Goal: Task Accomplishment & Management: Manage account settings

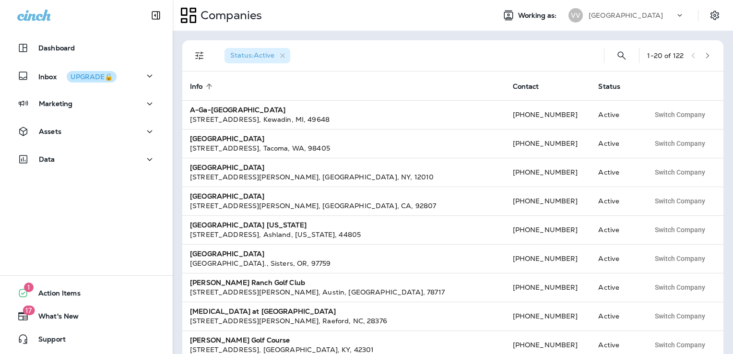
click at [635, 16] on p "Valley View Golf Course" at bounding box center [626, 16] width 74 height 8
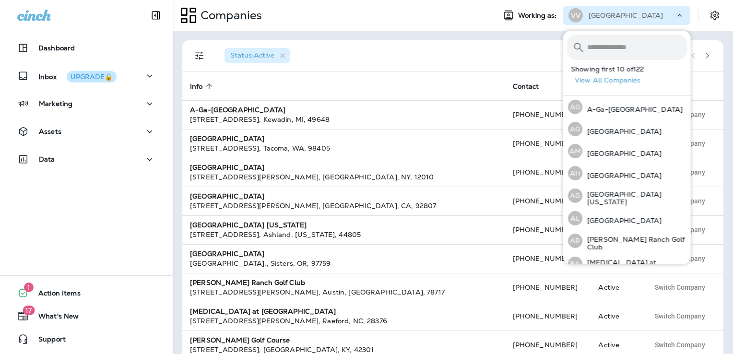
click at [616, 50] on input "text" at bounding box center [637, 47] width 100 height 25
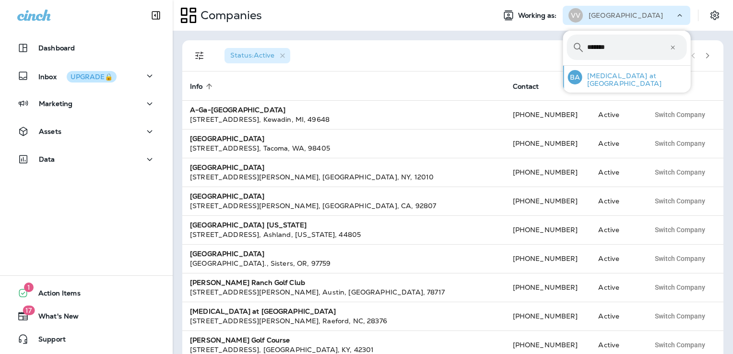
type input "*******"
click at [619, 79] on p "Bayonet at Puppy Creek" at bounding box center [634, 79] width 105 height 15
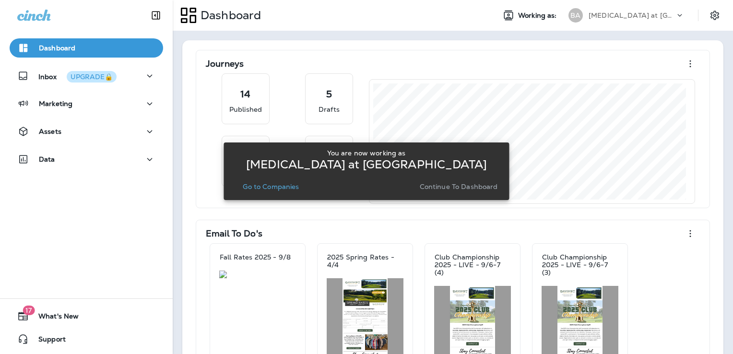
click at [446, 186] on p "Continue to Dashboard" at bounding box center [459, 187] width 78 height 8
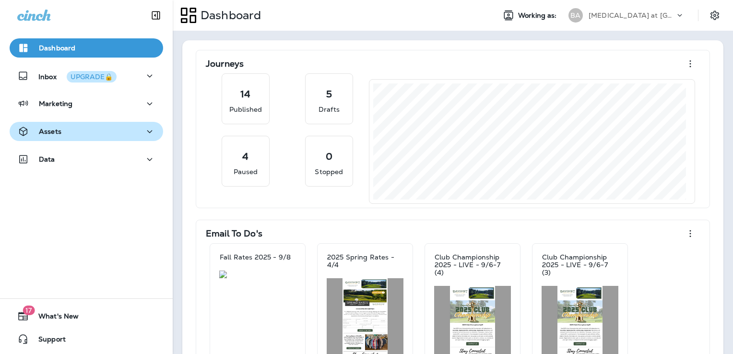
click at [77, 127] on div "Assets" at bounding box center [86, 132] width 138 height 12
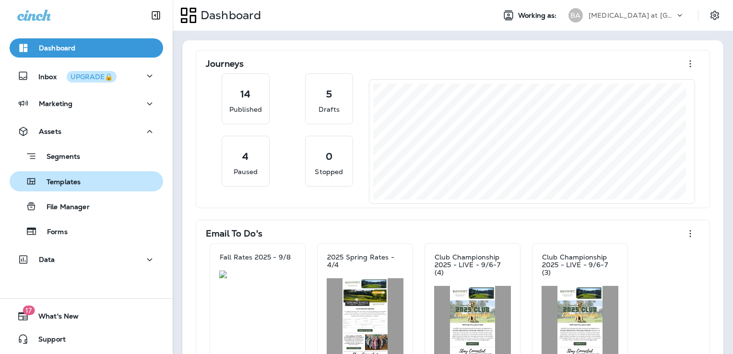
click at [95, 182] on div "Templates" at bounding box center [86, 181] width 146 height 14
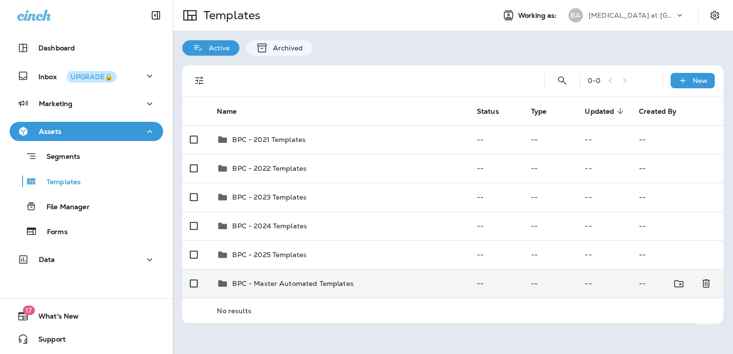
click at [368, 281] on div "BPC - Master Automated Templates" at bounding box center [339, 284] width 244 height 12
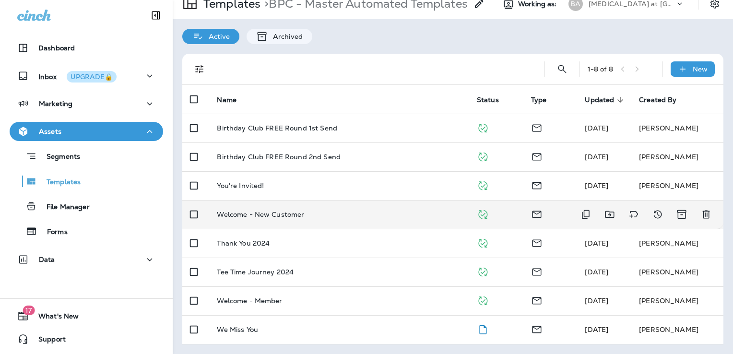
scroll to position [18, 0]
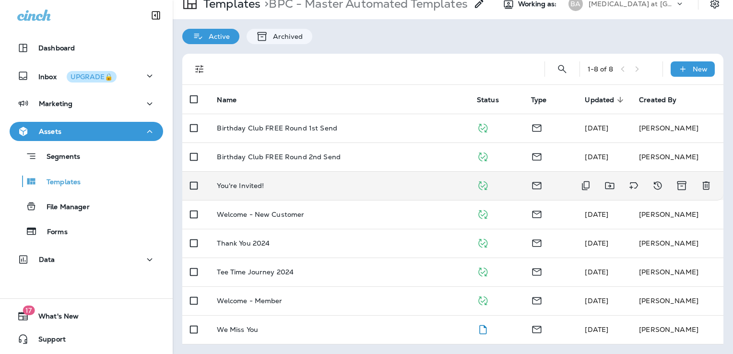
click at [365, 182] on div "You're Invited!" at bounding box center [339, 186] width 244 height 8
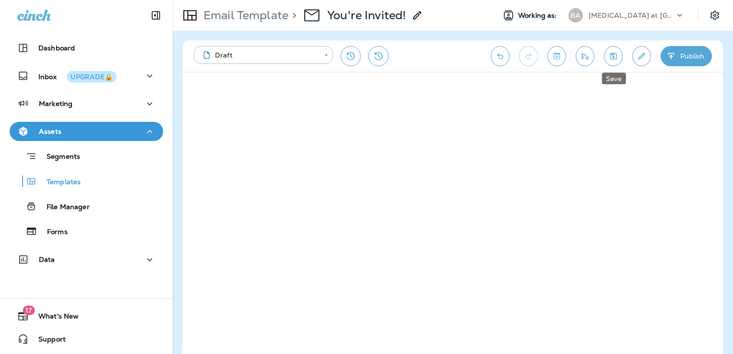
click at [609, 54] on icon "Save" at bounding box center [613, 56] width 10 height 10
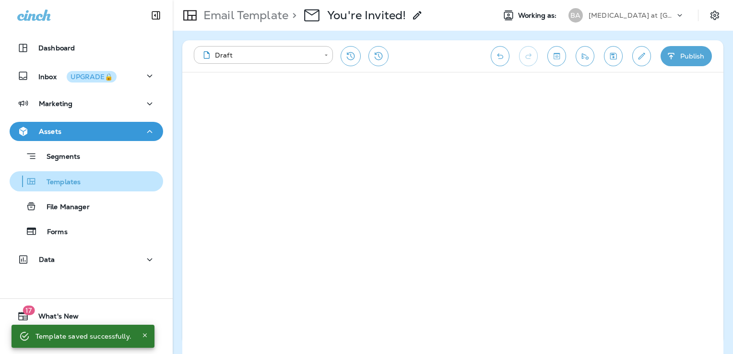
click at [104, 178] on div "Templates" at bounding box center [86, 181] width 146 height 14
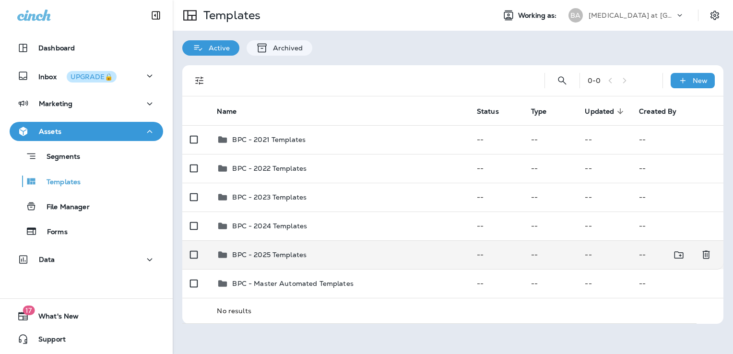
click at [350, 254] on div "BPC - 2025 Templates" at bounding box center [339, 255] width 244 height 12
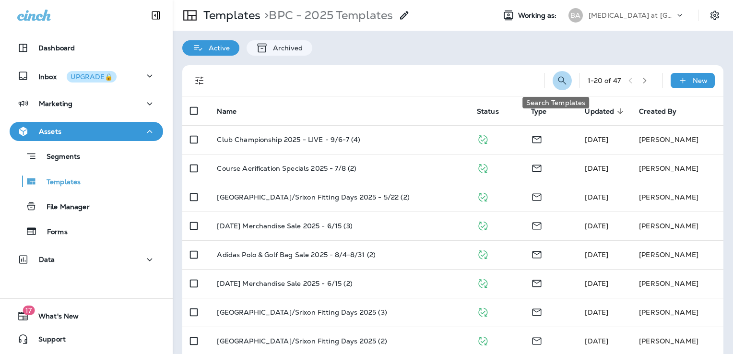
click at [558, 77] on icon "Search Templates" at bounding box center [562, 80] width 8 height 8
click at [503, 78] on input "text" at bounding box center [519, 79] width 85 height 25
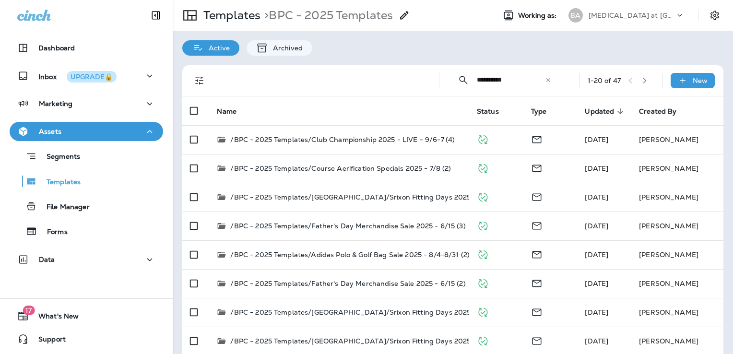
type input "**********"
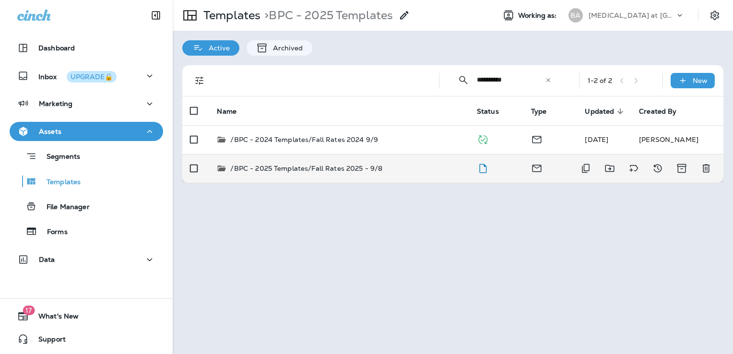
click at [409, 171] on div "/BPC - 2025 Templates/Fall Rates 2025 - 9/8" at bounding box center [339, 169] width 244 height 10
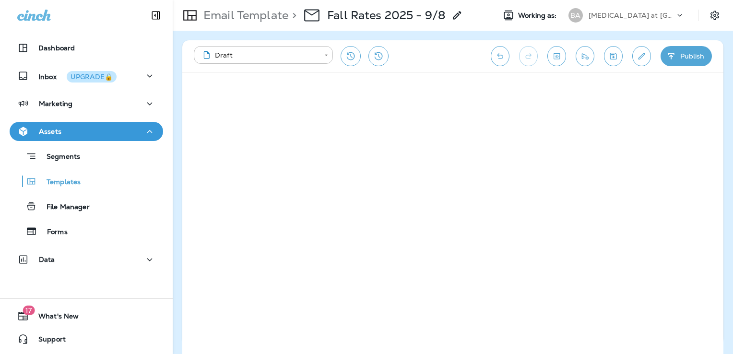
click at [619, 54] on button "Save" at bounding box center [613, 56] width 19 height 20
click at [644, 55] on icon "Edit details" at bounding box center [642, 56] width 10 height 10
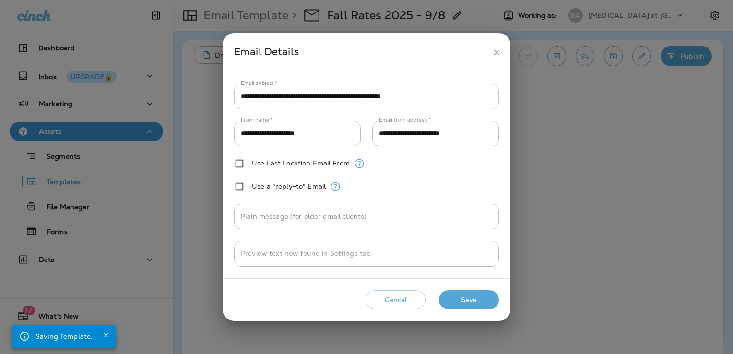
click at [324, 93] on input "**********" at bounding box center [366, 96] width 265 height 25
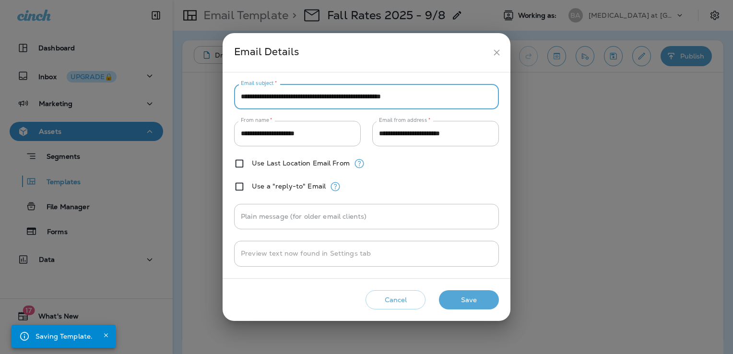
click at [324, 93] on input "**********" at bounding box center [366, 96] width 265 height 25
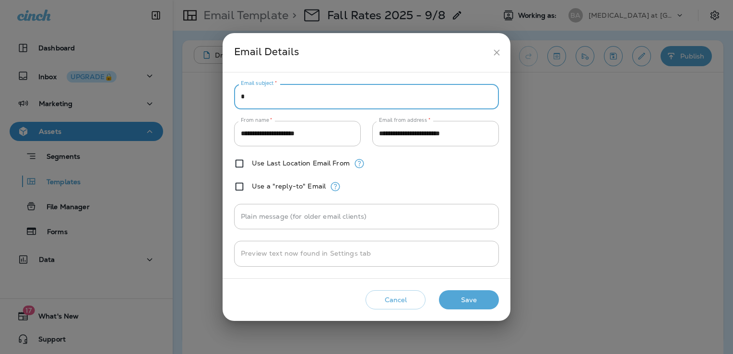
type input "*"
click at [299, 100] on input "*" at bounding box center [366, 96] width 265 height 25
type input "**********"
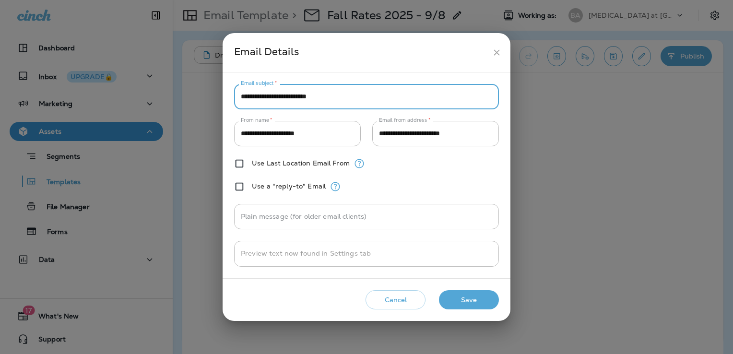
click at [486, 302] on button "Save" at bounding box center [469, 300] width 60 height 20
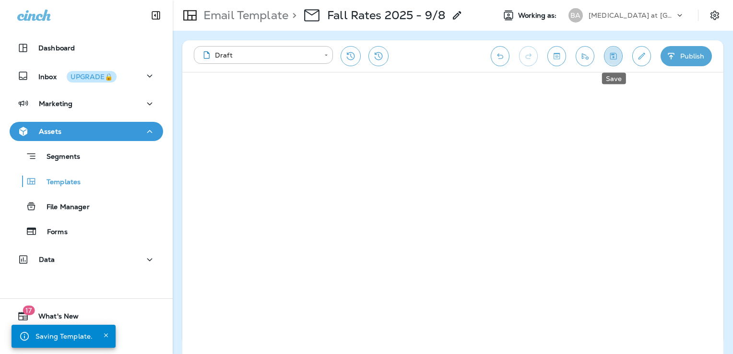
click at [614, 53] on icon "Save" at bounding box center [613, 56] width 10 height 10
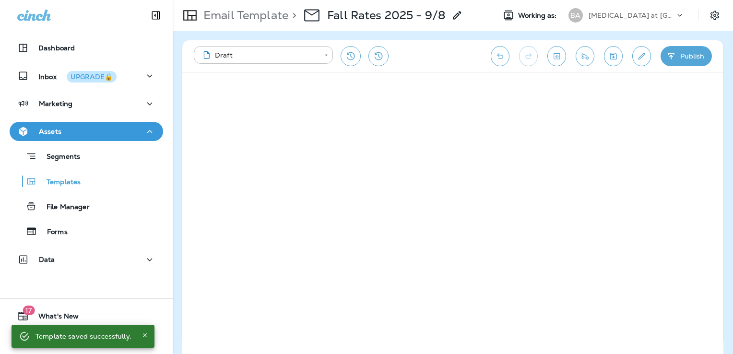
click at [619, 58] on button "Save" at bounding box center [613, 56] width 19 height 20
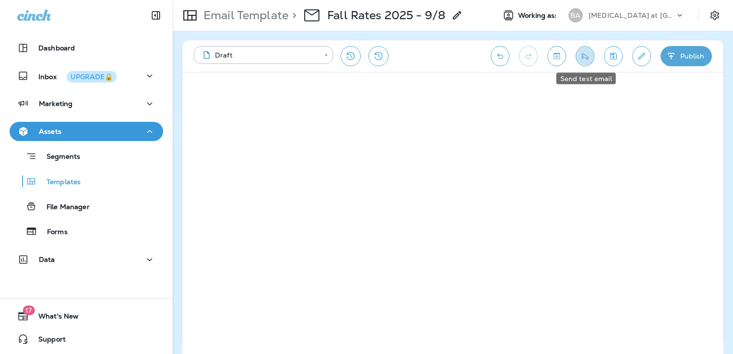
click at [581, 57] on icon "Send test email" at bounding box center [585, 56] width 10 height 10
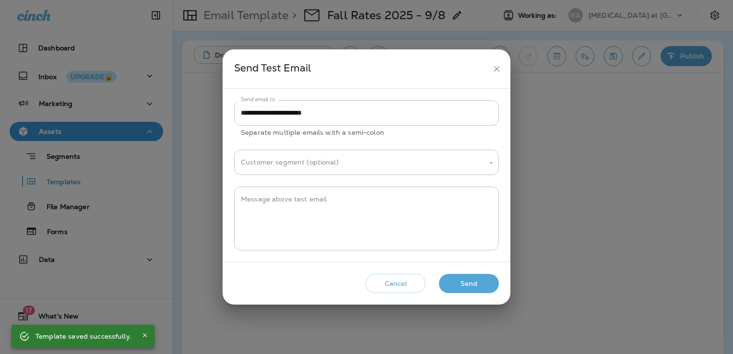
click at [481, 285] on button "Send" at bounding box center [469, 284] width 60 height 20
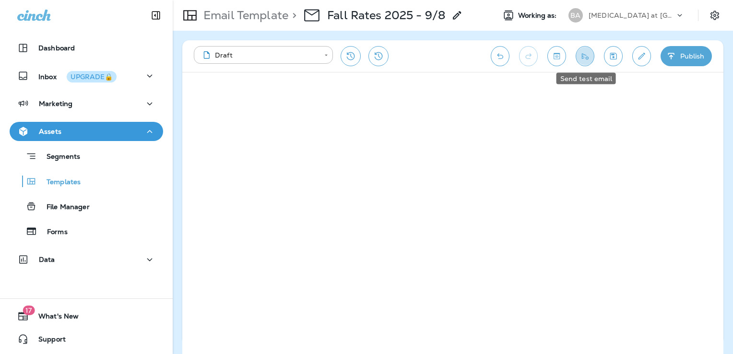
click at [583, 52] on icon "Send test email" at bounding box center [585, 56] width 10 height 10
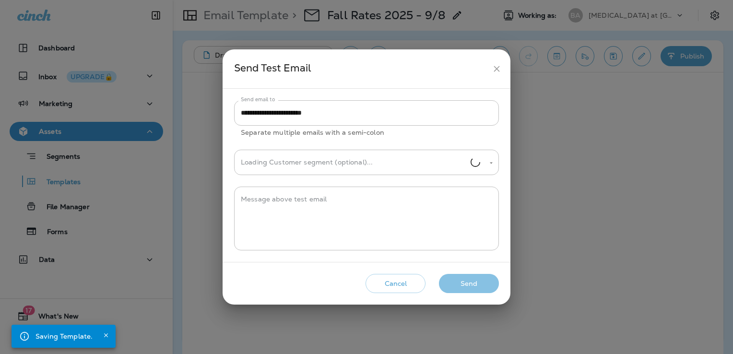
click at [475, 284] on button "Send" at bounding box center [469, 284] width 60 height 20
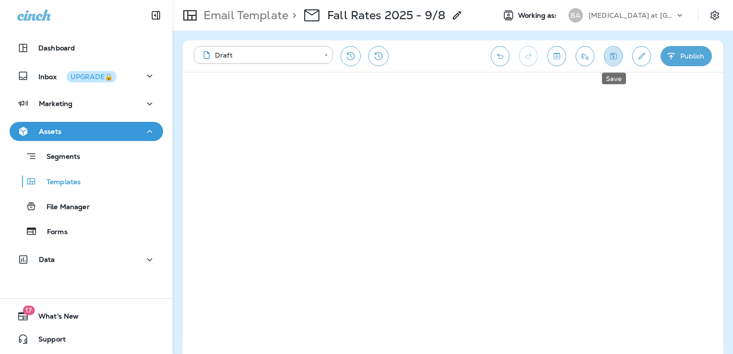
click at [612, 59] on icon "Save" at bounding box center [613, 56] width 7 height 7
click at [590, 55] on icon "Send test email" at bounding box center [585, 56] width 10 height 10
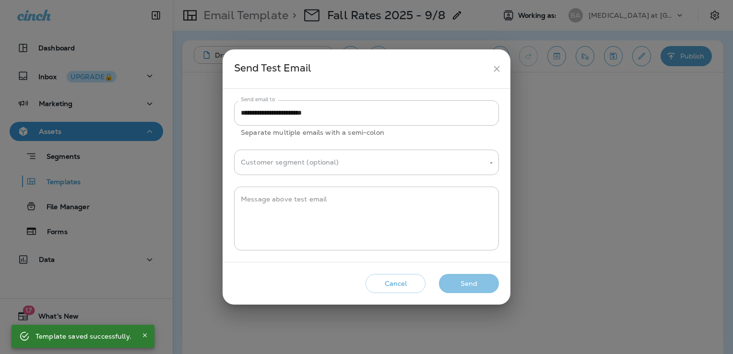
click at [481, 287] on button "Send" at bounding box center [469, 284] width 60 height 20
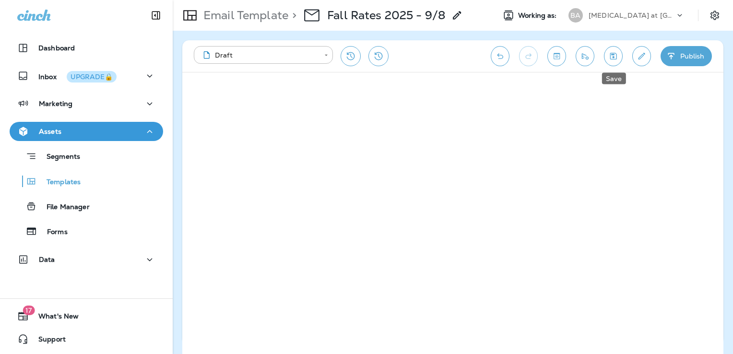
click at [616, 55] on icon "Save" at bounding box center [613, 56] width 10 height 10
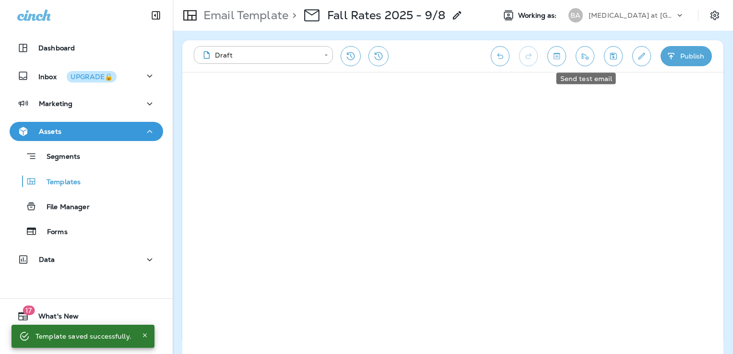
click at [586, 53] on icon "Send test email" at bounding box center [585, 56] width 10 height 10
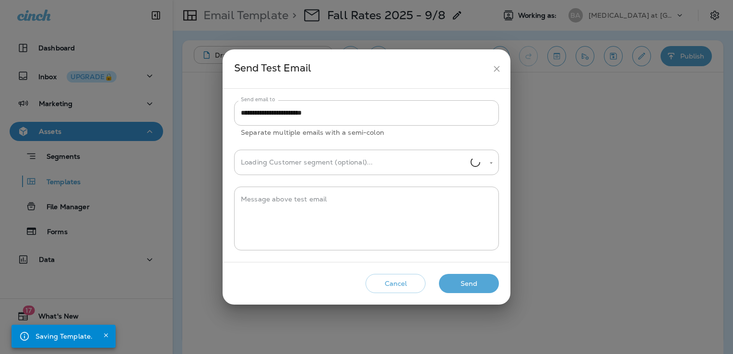
click at [480, 277] on button "Send" at bounding box center [469, 284] width 60 height 20
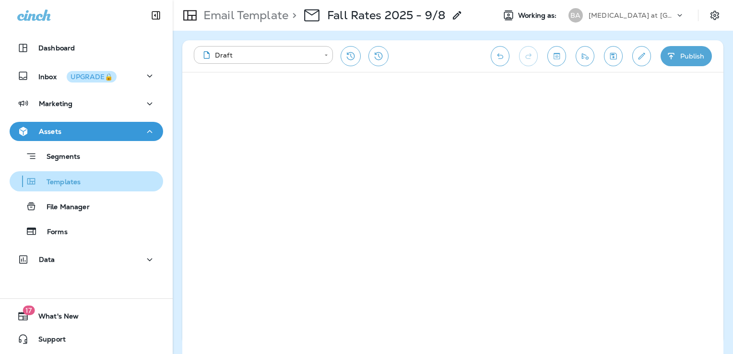
click at [94, 181] on div "Templates" at bounding box center [86, 181] width 146 height 14
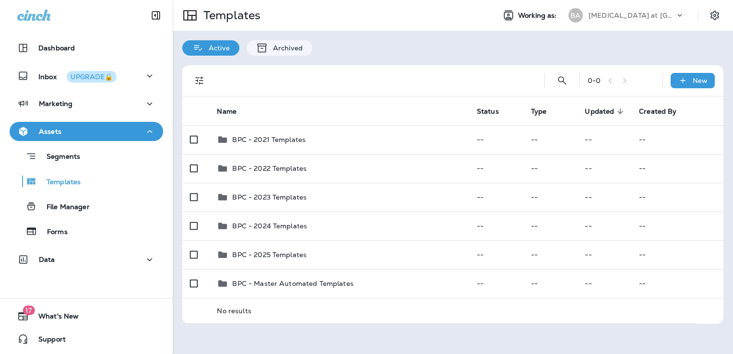
click at [637, 13] on p "[MEDICAL_DATA] at [GEOGRAPHIC_DATA]" at bounding box center [632, 16] width 86 height 8
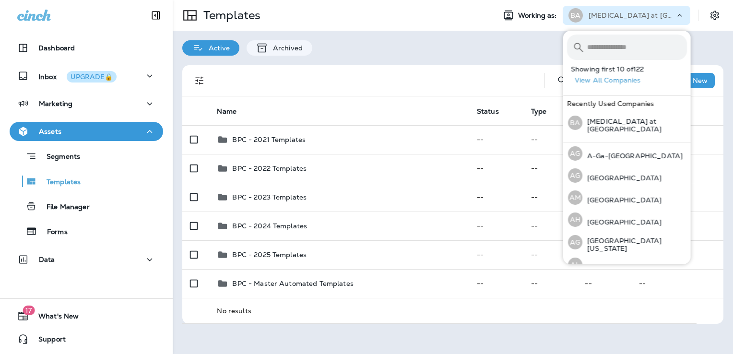
click at [603, 46] on input "text" at bounding box center [637, 47] width 100 height 25
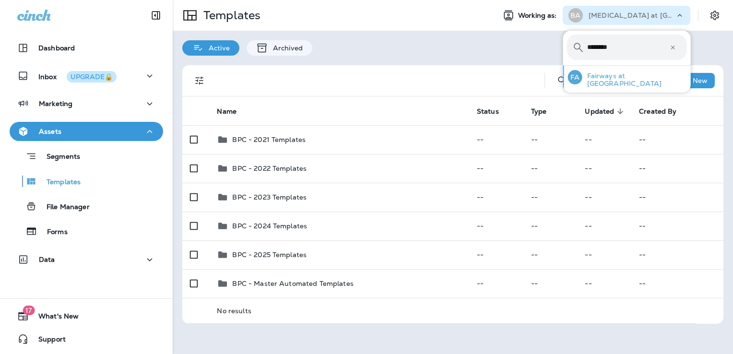
type input "********"
click at [605, 78] on p "Fairways at [GEOGRAPHIC_DATA]" at bounding box center [634, 79] width 105 height 15
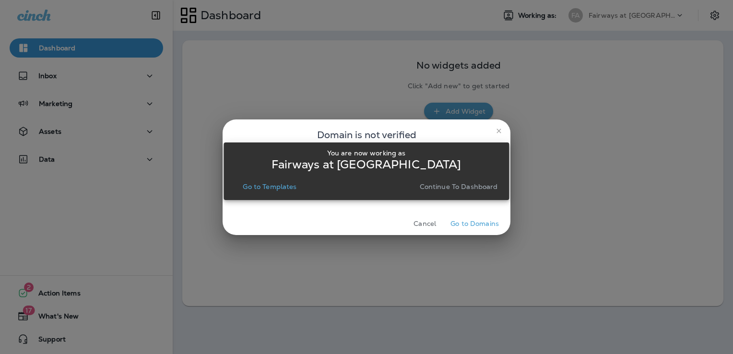
click at [286, 190] on p "Go to Templates" at bounding box center [270, 187] width 54 height 8
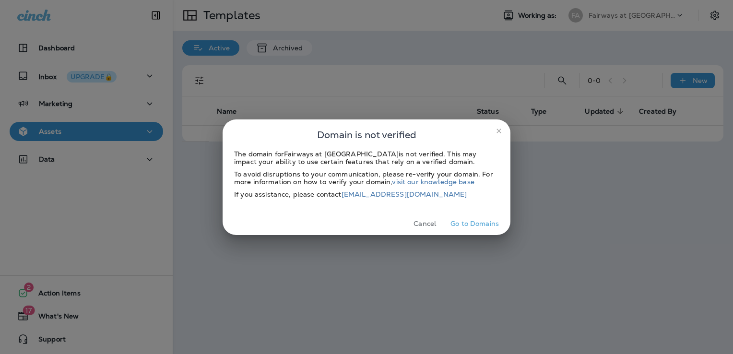
click at [418, 225] on button "Cancel" at bounding box center [425, 223] width 36 height 15
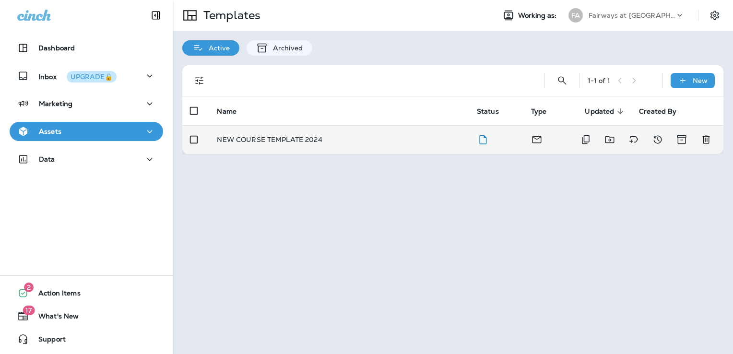
click at [361, 137] on div "NEW COURSE TEMPLATE 2024" at bounding box center [339, 140] width 244 height 8
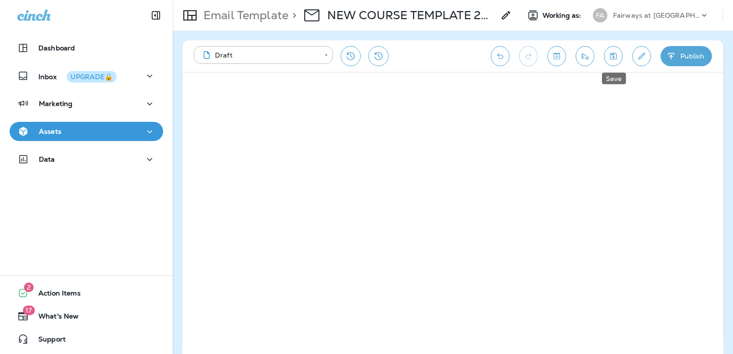
click at [612, 58] on icon "Save" at bounding box center [613, 56] width 10 height 10
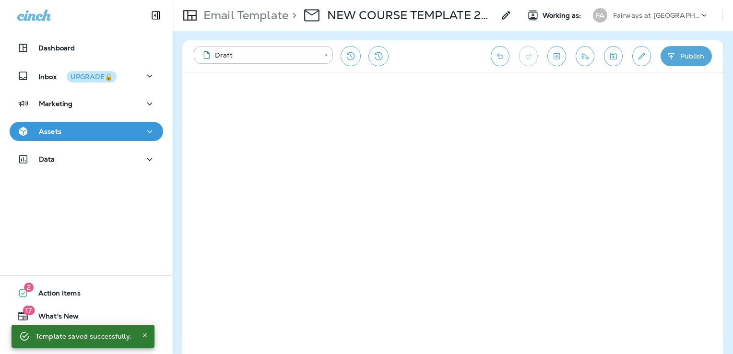
click at [639, 53] on icon "Edit details" at bounding box center [642, 56] width 10 height 10
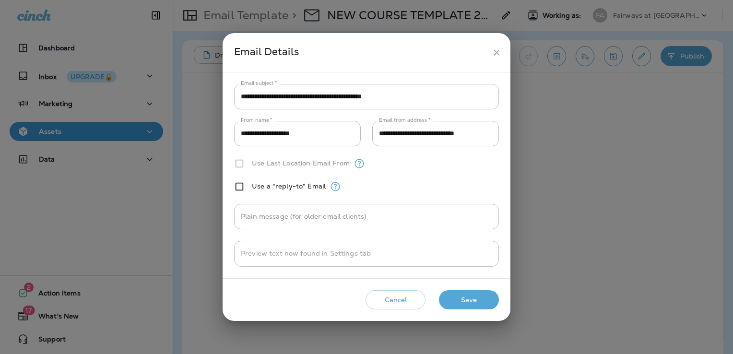
click at [492, 55] on icon "close" at bounding box center [497, 52] width 10 height 10
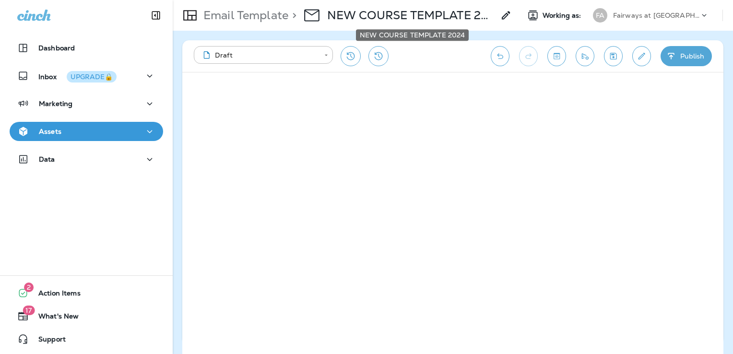
click at [437, 21] on p "NEW COURSE TEMPLATE 2024" at bounding box center [410, 15] width 167 height 14
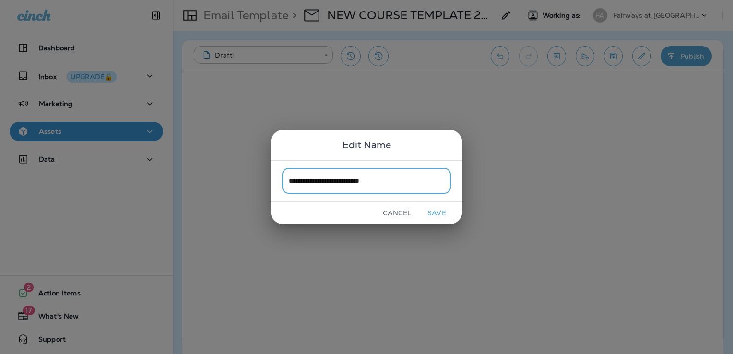
type input "**********"
click at [442, 214] on button "Save" at bounding box center [437, 213] width 36 height 15
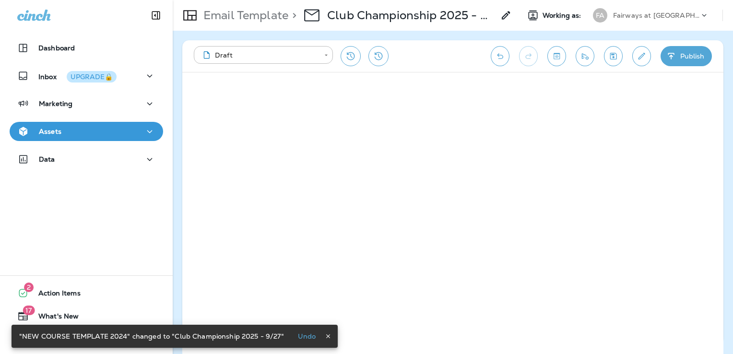
click at [615, 52] on icon "Save" at bounding box center [613, 56] width 10 height 10
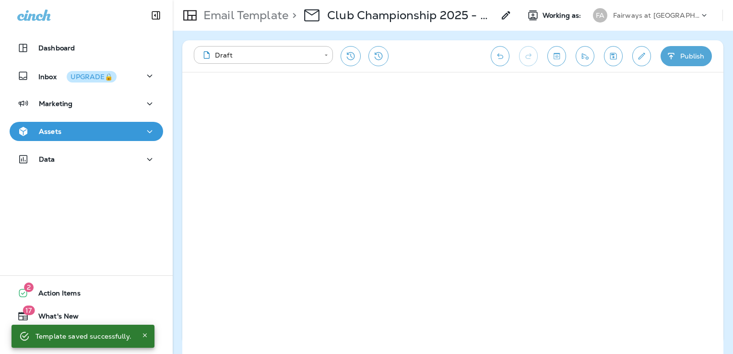
click at [610, 55] on icon "Save" at bounding box center [613, 56] width 7 height 7
click at [89, 130] on div "Assets" at bounding box center [86, 132] width 138 height 12
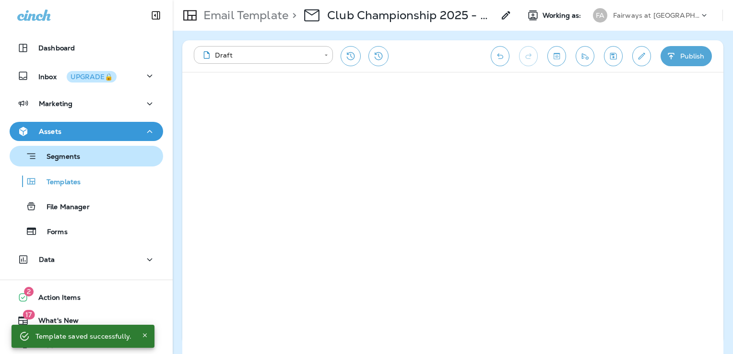
click at [96, 156] on div "Segments" at bounding box center [86, 156] width 146 height 15
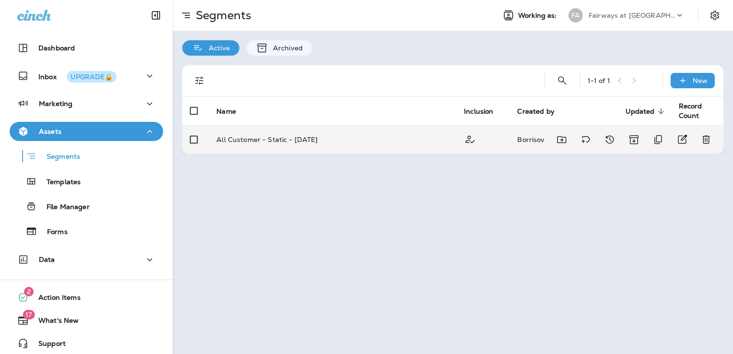
click at [366, 139] on div "All Customer - Static - 9.4.2025" at bounding box center [332, 140] width 232 height 8
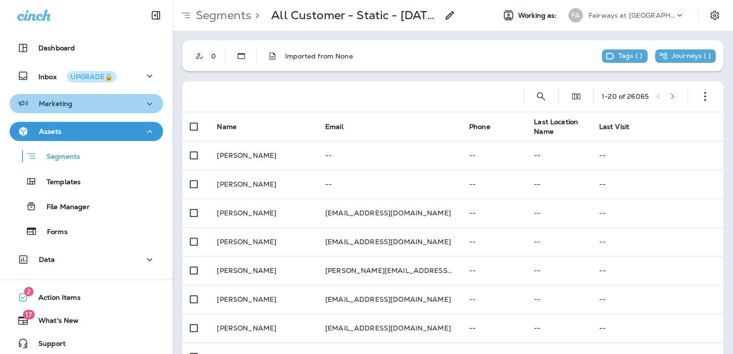
click at [99, 96] on button "Marketing" at bounding box center [87, 103] width 154 height 19
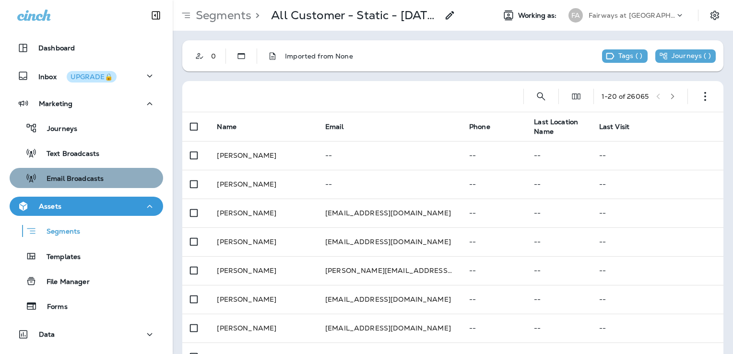
click at [93, 179] on p "Email Broadcasts" at bounding box center [70, 179] width 67 height 9
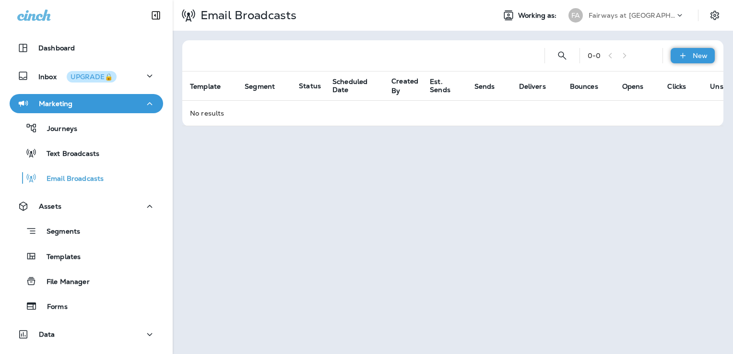
click at [685, 54] on icon at bounding box center [683, 56] width 10 height 10
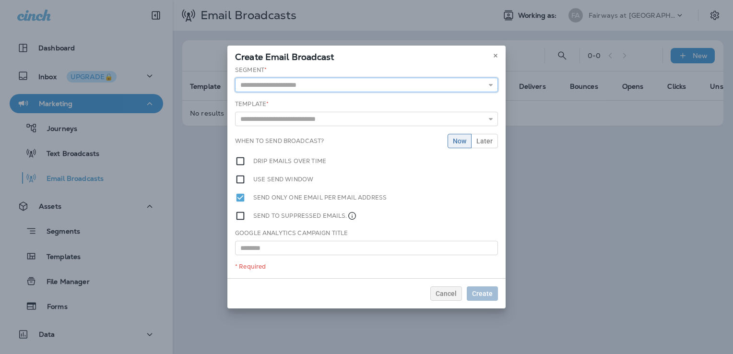
click at [322, 82] on input "text" at bounding box center [366, 85] width 263 height 14
click at [497, 56] on icon at bounding box center [496, 56] width 6 height 6
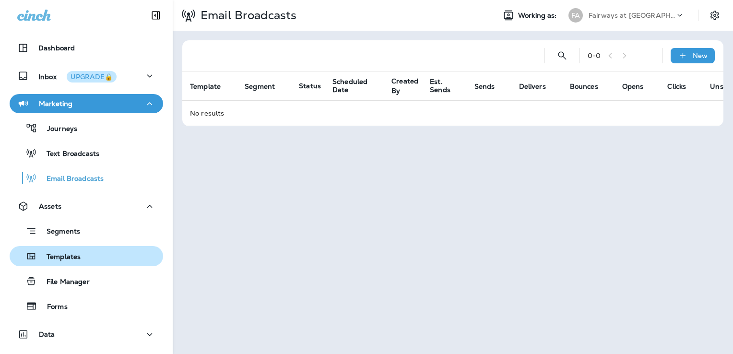
click at [74, 257] on p "Templates" at bounding box center [59, 257] width 44 height 9
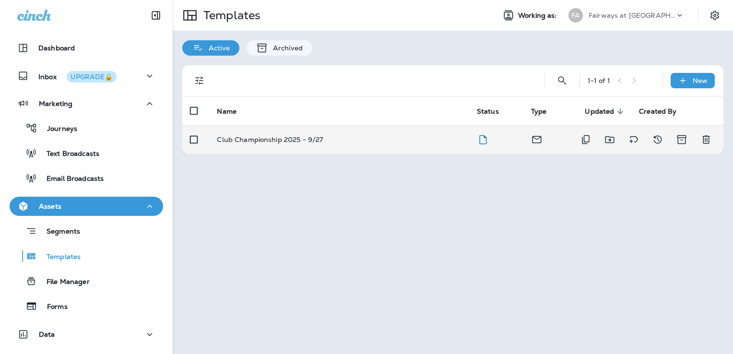
click at [372, 138] on div "Club Championship 2025 - 9/27" at bounding box center [339, 140] width 244 height 8
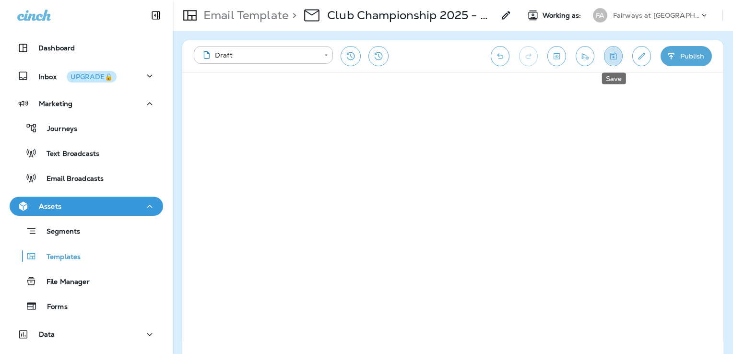
click at [613, 58] on icon "Save" at bounding box center [613, 56] width 10 height 10
click at [585, 56] on icon "Send test email" at bounding box center [585, 56] width 10 height 10
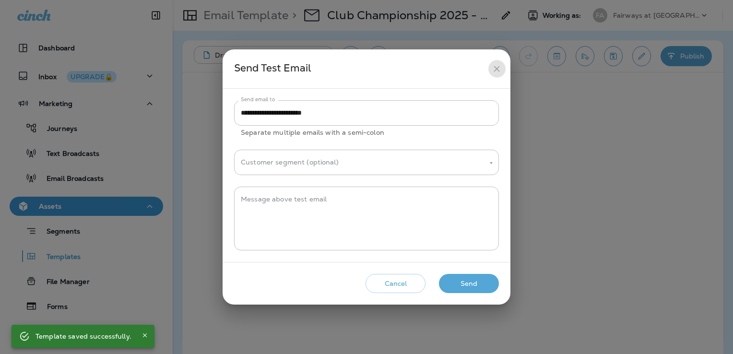
click at [498, 66] on icon "close" at bounding box center [497, 69] width 10 height 10
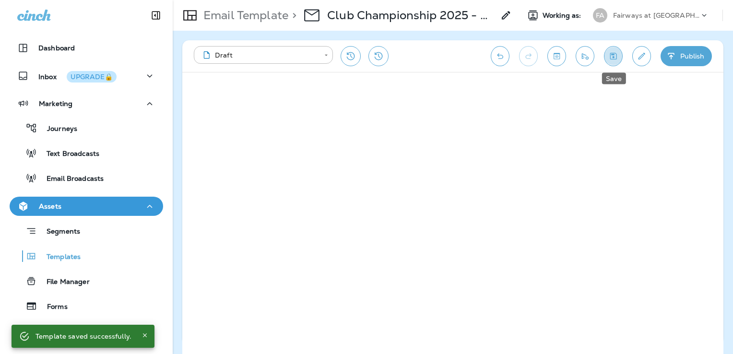
click at [611, 59] on icon "Save" at bounding box center [613, 56] width 10 height 10
click at [616, 55] on icon "Save" at bounding box center [613, 56] width 10 height 10
click at [583, 59] on icon "Send test email" at bounding box center [585, 56] width 10 height 10
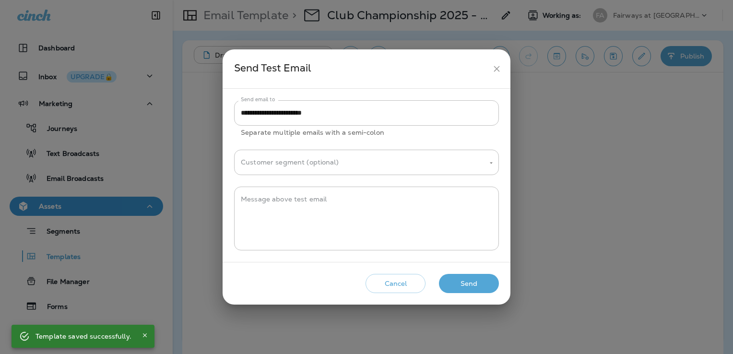
click at [482, 285] on button "Send" at bounding box center [469, 284] width 60 height 20
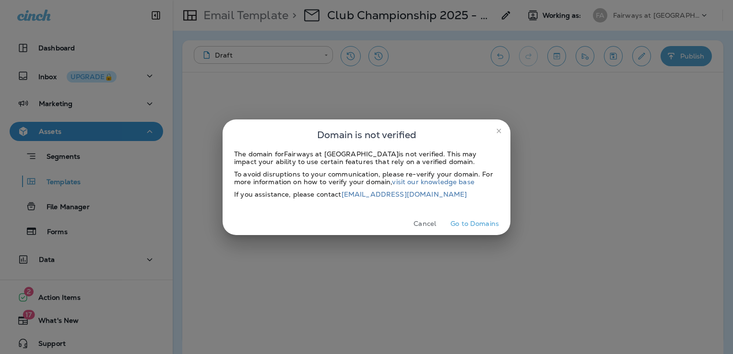
click at [420, 220] on button "Cancel" at bounding box center [425, 223] width 36 height 15
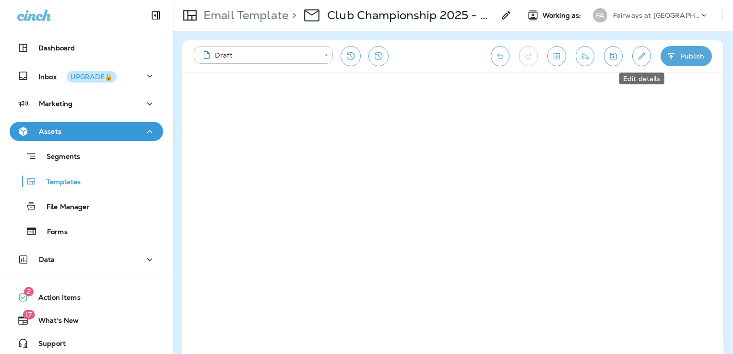
click at [648, 57] on button "Edit details" at bounding box center [641, 56] width 19 height 20
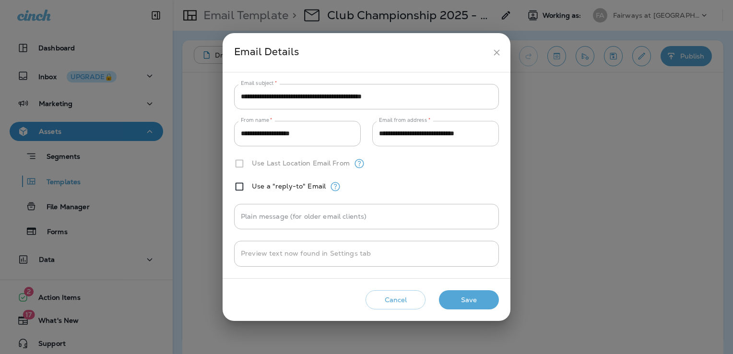
click at [455, 135] on input "**********" at bounding box center [435, 133] width 127 height 25
click at [430, 131] on input "**********" at bounding box center [435, 133] width 127 height 25
click at [496, 53] on icon "close" at bounding box center [497, 52] width 6 height 6
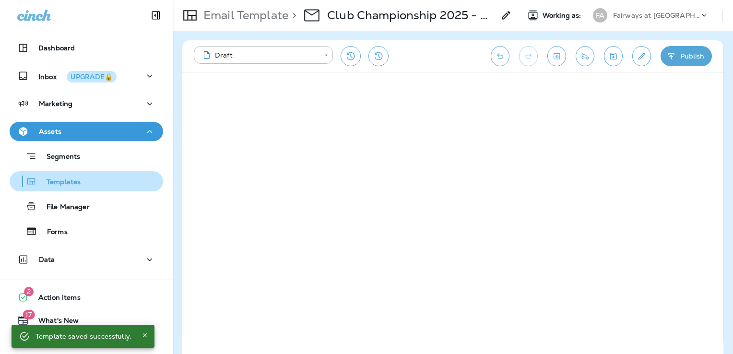
click at [58, 183] on p "Templates" at bounding box center [59, 182] width 44 height 9
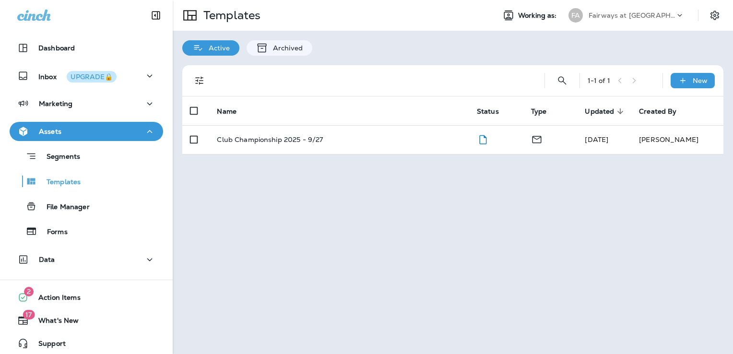
click at [635, 16] on p "Fairways at Woodside" at bounding box center [632, 16] width 86 height 8
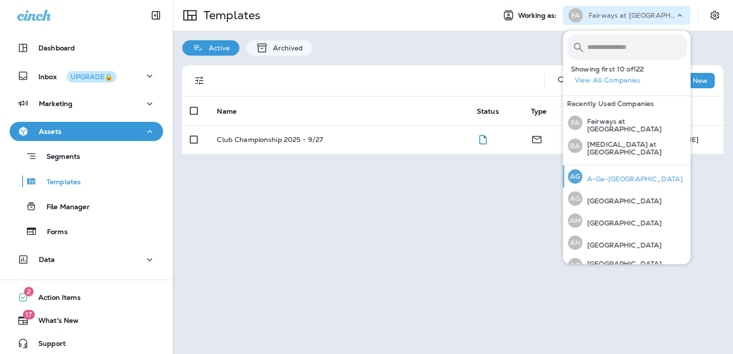
click at [636, 182] on div "AG A-Ga-Ming Golf Resort" at bounding box center [625, 177] width 122 height 22
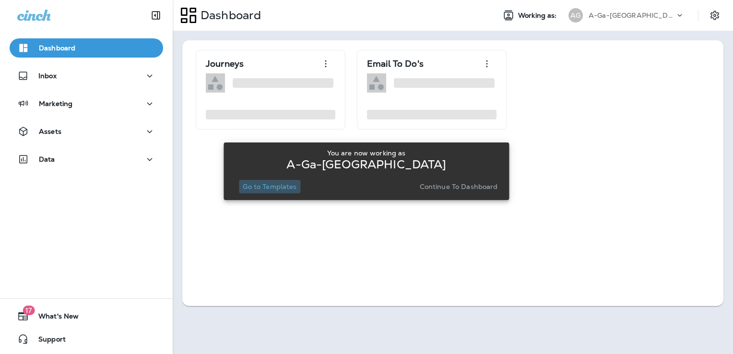
click at [271, 191] on button "Go to Templates" at bounding box center [269, 186] width 61 height 13
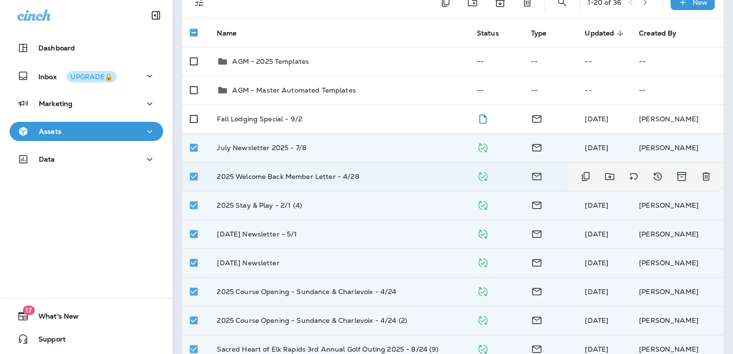
scroll to position [30, 0]
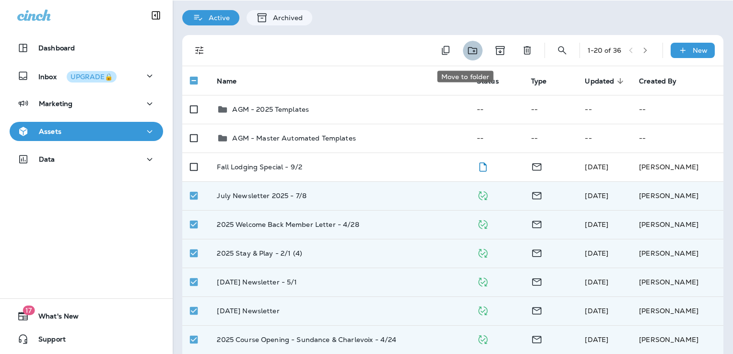
click at [467, 51] on icon "Move to folder" at bounding box center [473, 51] width 12 height 12
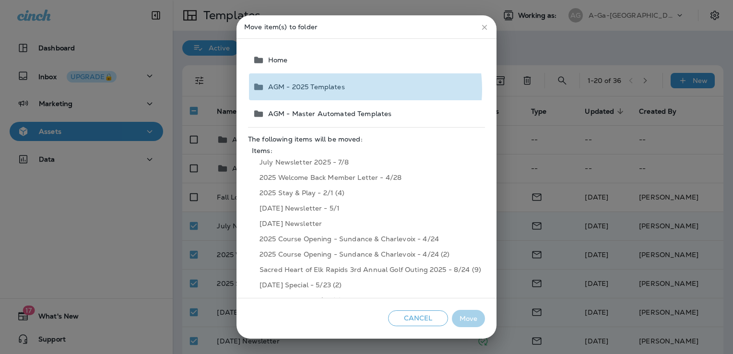
click at [341, 89] on span "AGM - 2025 Templates" at bounding box center [304, 87] width 81 height 8
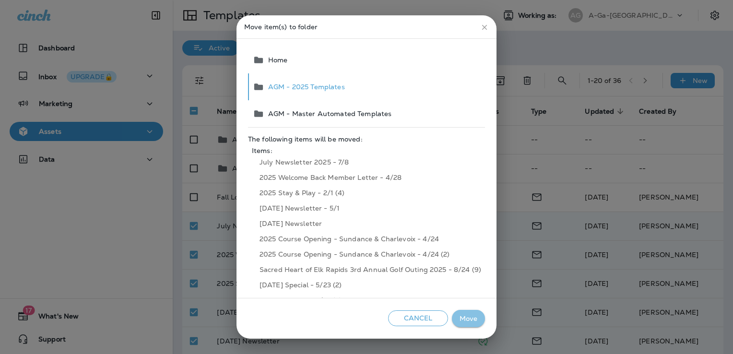
click at [470, 317] on button "Move" at bounding box center [468, 319] width 33 height 18
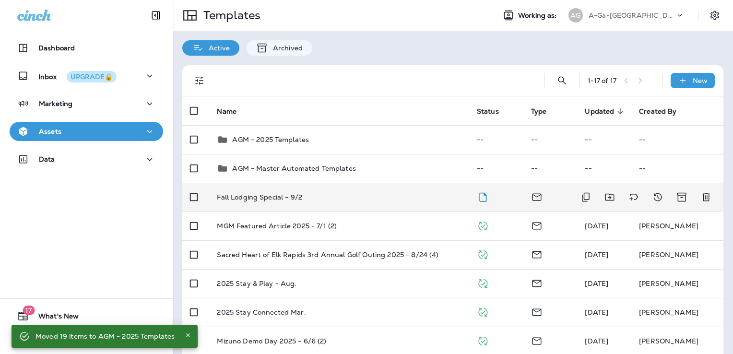
scroll to position [96, 0]
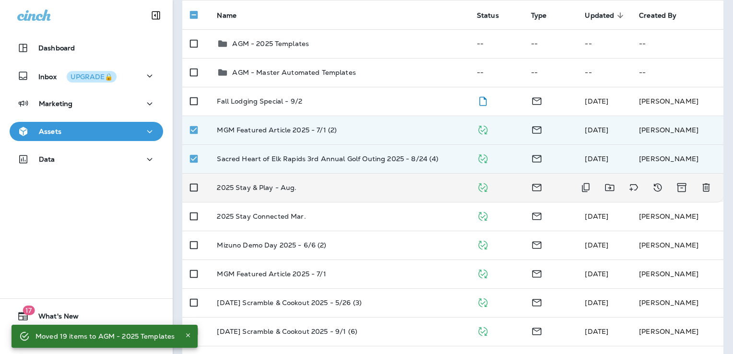
click at [197, 198] on td at bounding box center [195, 187] width 27 height 29
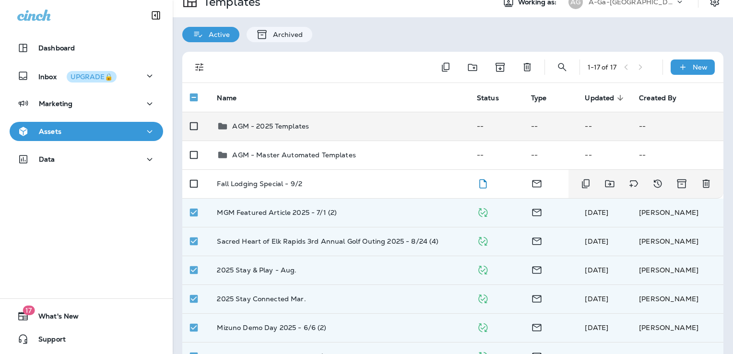
scroll to position [0, 0]
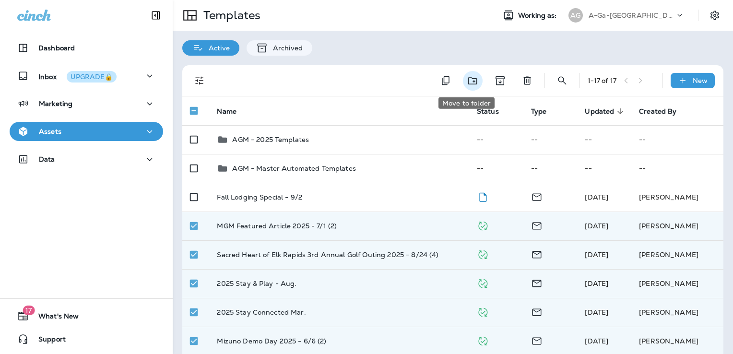
click at [468, 79] on icon "Move to folder" at bounding box center [473, 81] width 12 height 12
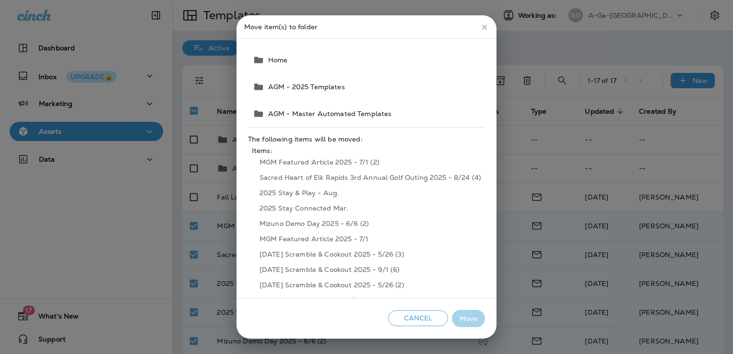
click at [329, 87] on span "AGM - 2025 Templates" at bounding box center [304, 87] width 81 height 8
click at [470, 318] on button "Move" at bounding box center [468, 319] width 33 height 18
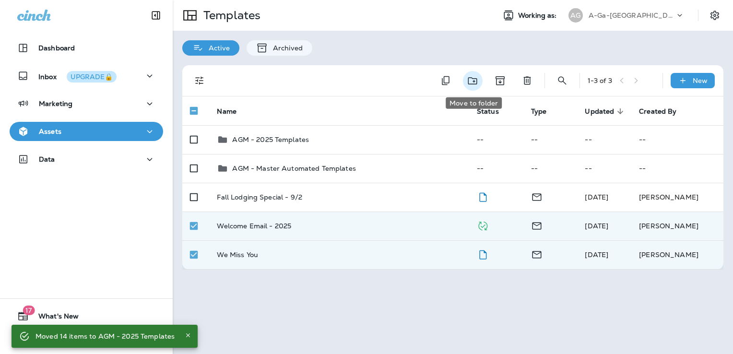
click at [478, 81] on icon "Move to folder" at bounding box center [473, 81] width 12 height 12
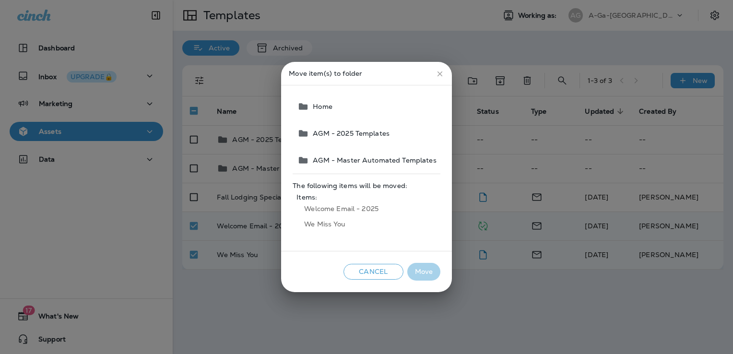
click at [363, 162] on span "AGM - Master Automated Templates" at bounding box center [372, 160] width 127 height 8
click at [421, 273] on button "Move" at bounding box center [423, 272] width 33 height 18
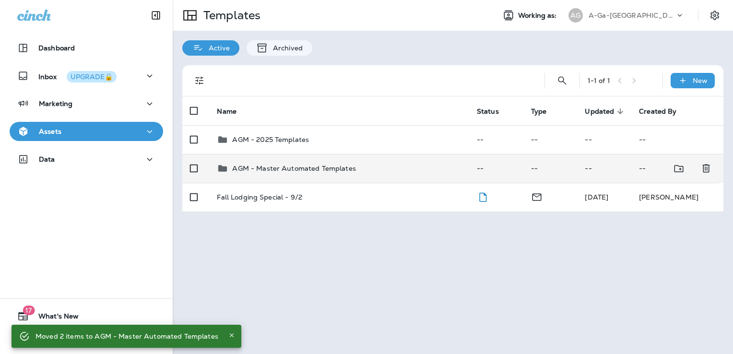
click at [386, 166] on div "AGM - Master Automated Templates" at bounding box center [339, 169] width 244 height 12
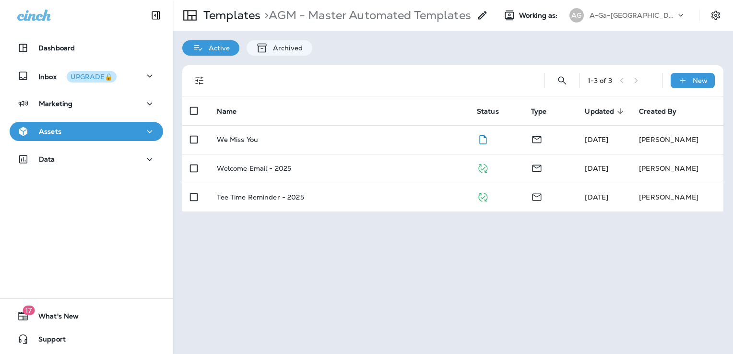
click at [635, 15] on p "A-Ga-Ming Golf Resort" at bounding box center [633, 16] width 86 height 8
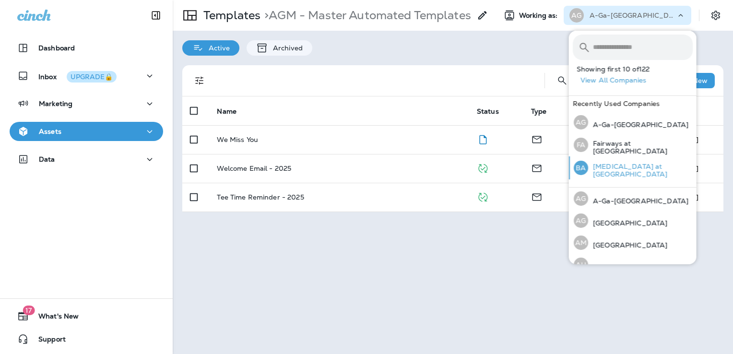
click at [639, 172] on p "Bayonet at Puppy Creek" at bounding box center [640, 170] width 105 height 15
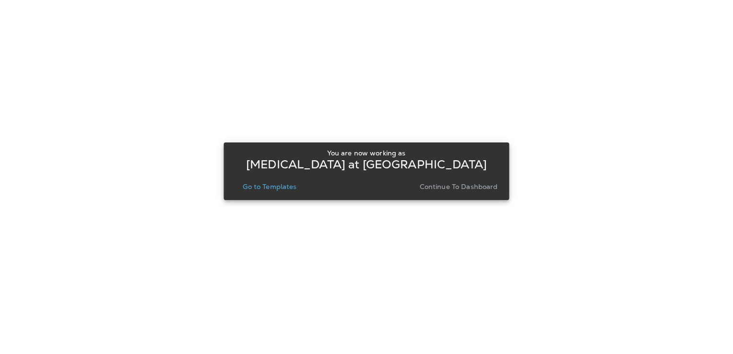
click at [288, 188] on p "Go to Templates" at bounding box center [270, 187] width 54 height 8
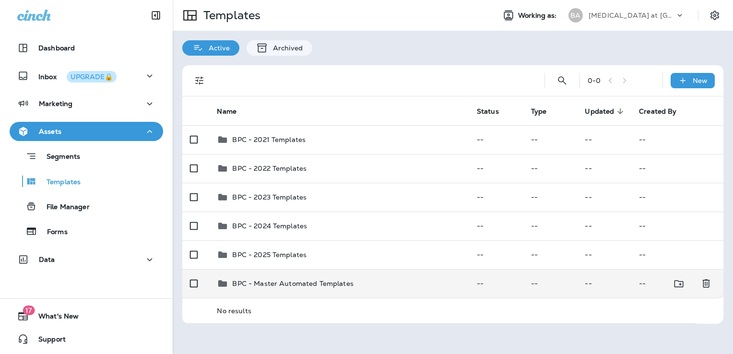
click at [371, 285] on div "BPC - Master Automated Templates" at bounding box center [339, 284] width 244 height 12
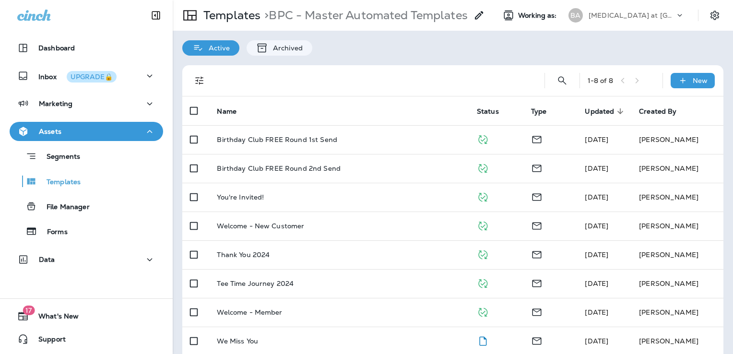
scroll to position [18, 0]
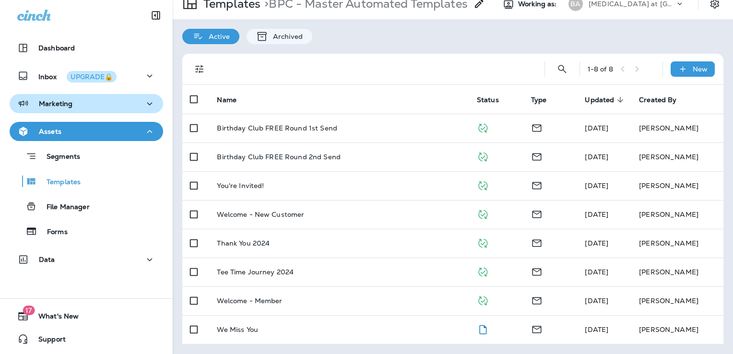
click at [79, 105] on div "Marketing" at bounding box center [86, 104] width 138 height 12
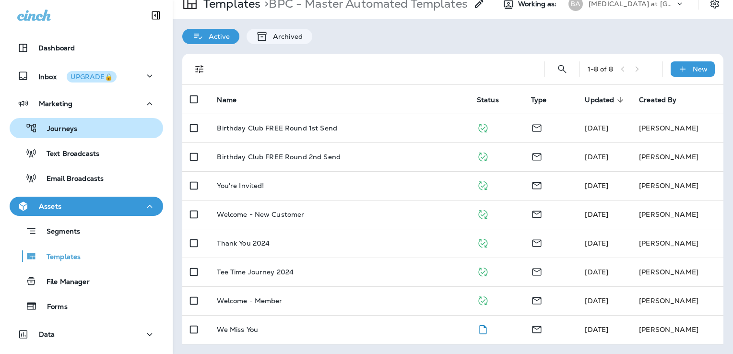
click at [92, 130] on div "Journeys" at bounding box center [86, 128] width 146 height 14
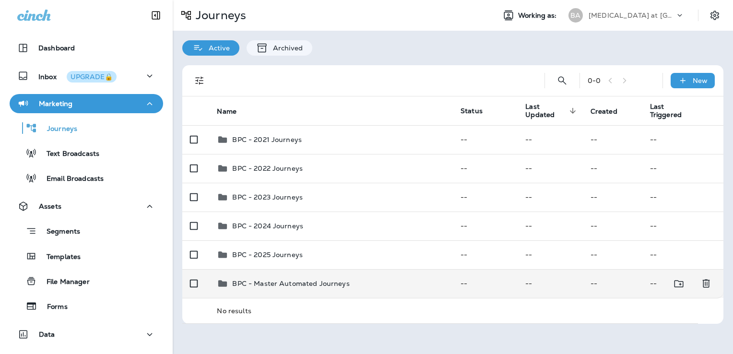
click at [357, 279] on div "BPC - Master Automated Journeys" at bounding box center [331, 284] width 228 height 12
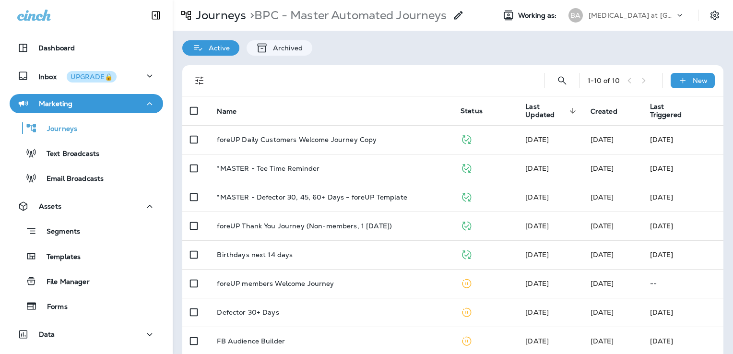
click at [634, 16] on p "Bayonet at Puppy Creek" at bounding box center [632, 16] width 86 height 8
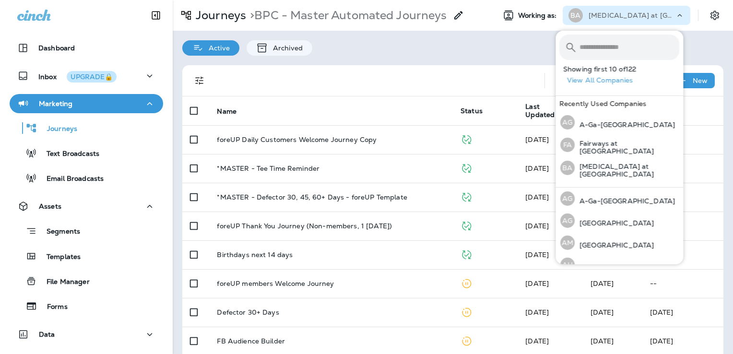
click at [617, 44] on input "text" at bounding box center [630, 47] width 100 height 25
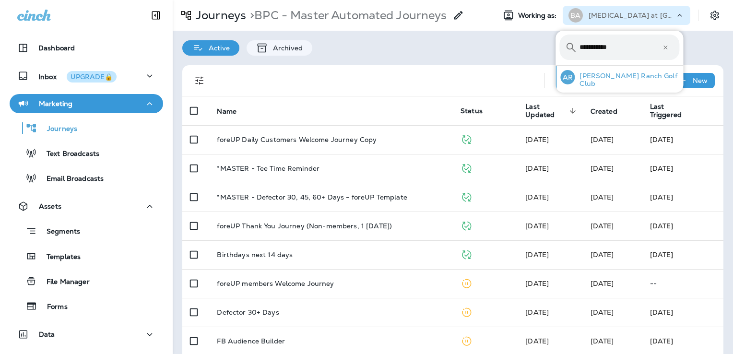
type input "**********"
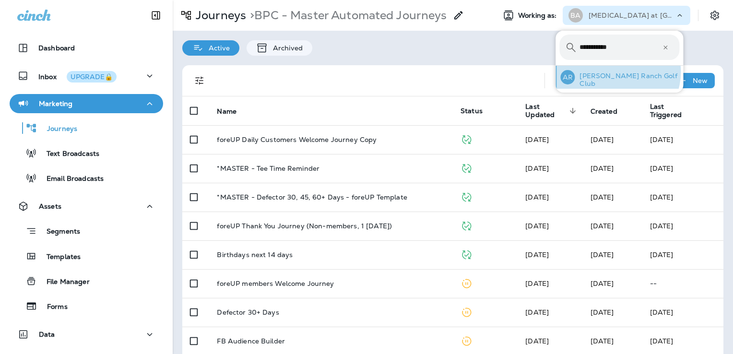
click at [616, 72] on div "AR Avery Ranch Golf Club" at bounding box center [620, 77] width 127 height 23
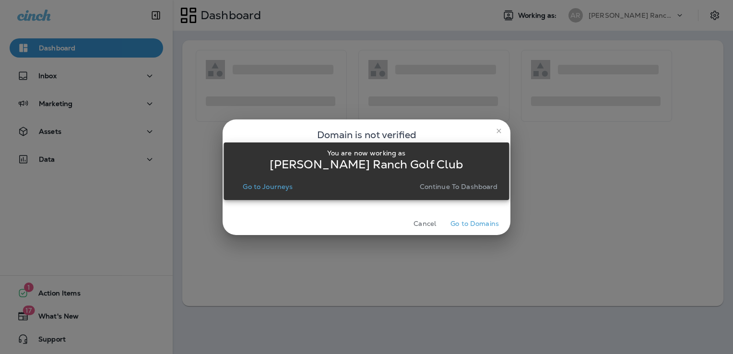
click at [286, 188] on p "Go to Journeys" at bounding box center [268, 187] width 50 height 8
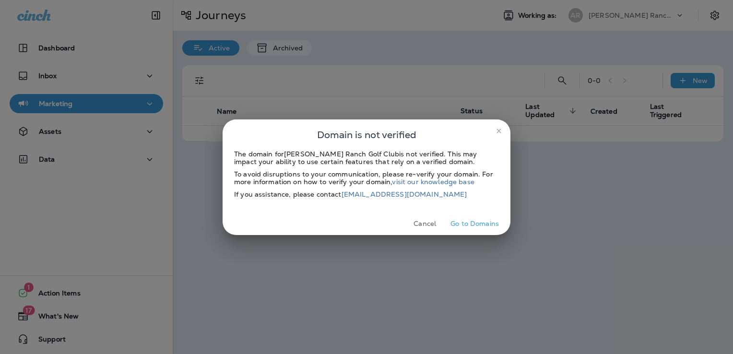
click at [418, 222] on button "Cancel" at bounding box center [425, 223] width 36 height 15
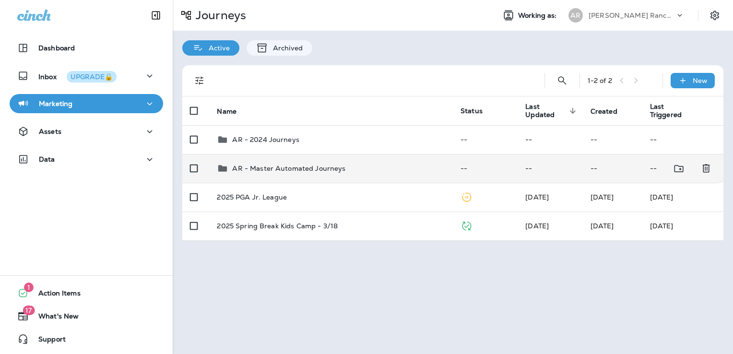
click at [340, 166] on p "AR - Master Automated Journeys" at bounding box center [288, 169] width 113 height 8
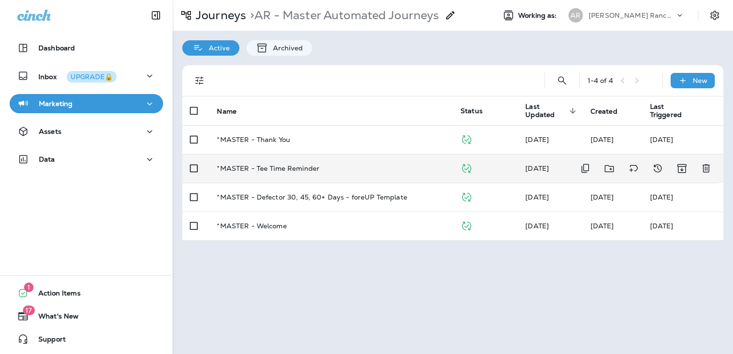
click at [337, 167] on div "*MASTER - Tee Time Reminder" at bounding box center [331, 169] width 228 height 8
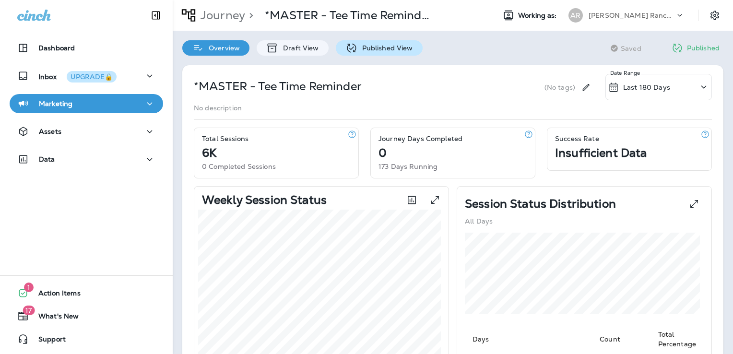
click at [381, 46] on p "Published View" at bounding box center [385, 48] width 56 height 8
